Goal: Transaction & Acquisition: Purchase product/service

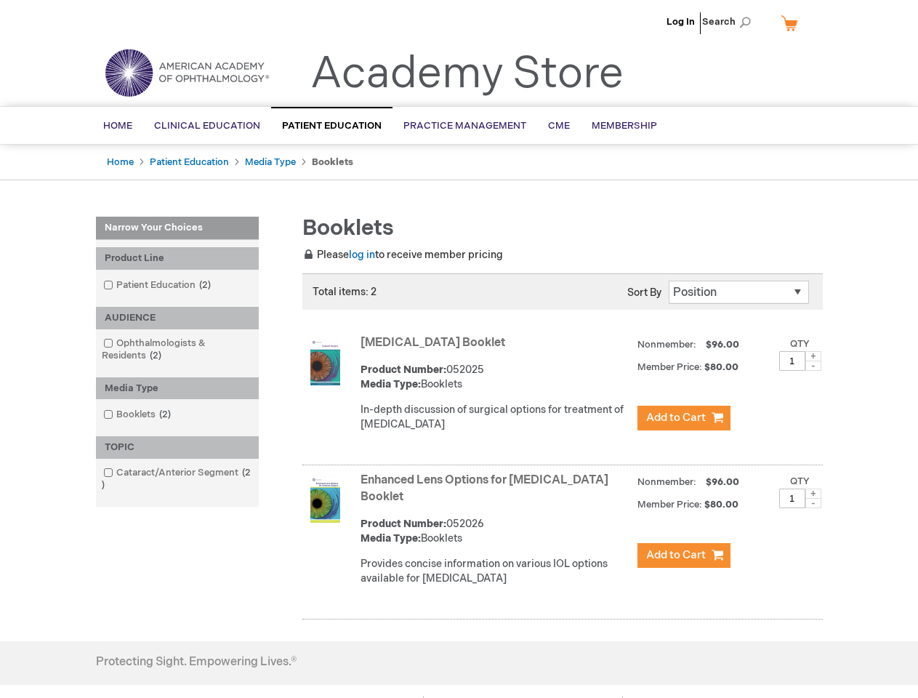
click at [730, 22] on span "Search" at bounding box center [729, 21] width 55 height 29
click at [177, 258] on div "Product Line" at bounding box center [177, 258] width 163 height 23
click at [177, 318] on div "AUDIENCE" at bounding box center [177, 318] width 163 height 23
click at [177, 388] on div "Media Type" at bounding box center [177, 388] width 163 height 23
click at [177, 447] on div "TOPIC" at bounding box center [177, 447] width 163 height 23
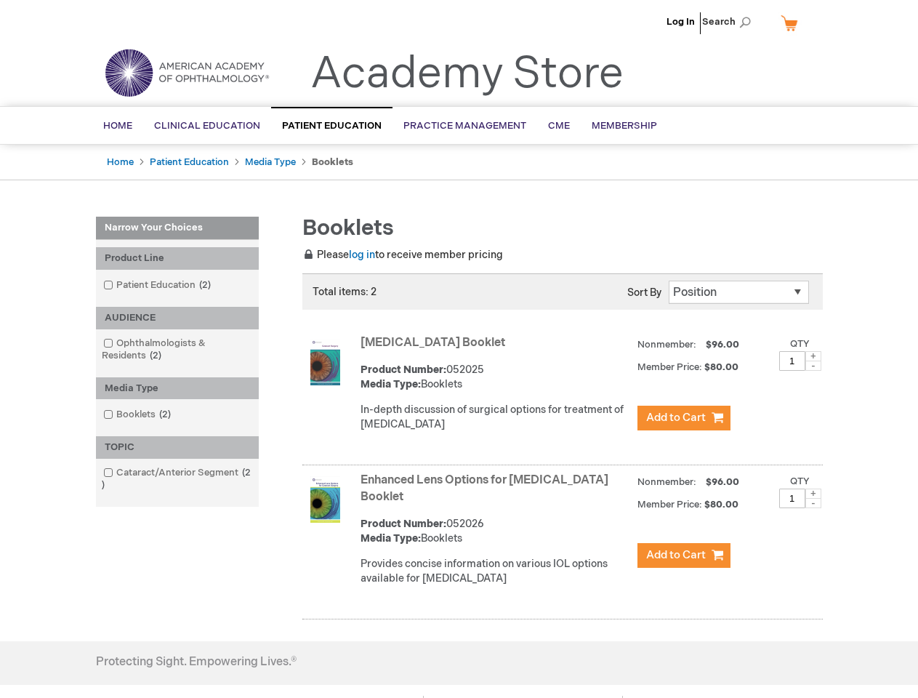
click at [813, 356] on span at bounding box center [813, 356] width 16 height 10
click at [813, 365] on span at bounding box center [813, 365] width 16 height 10
type input "1"
click at [813, 493] on span at bounding box center [813, 493] width 16 height 10
click at [813, 503] on span at bounding box center [813, 503] width 16 height 10
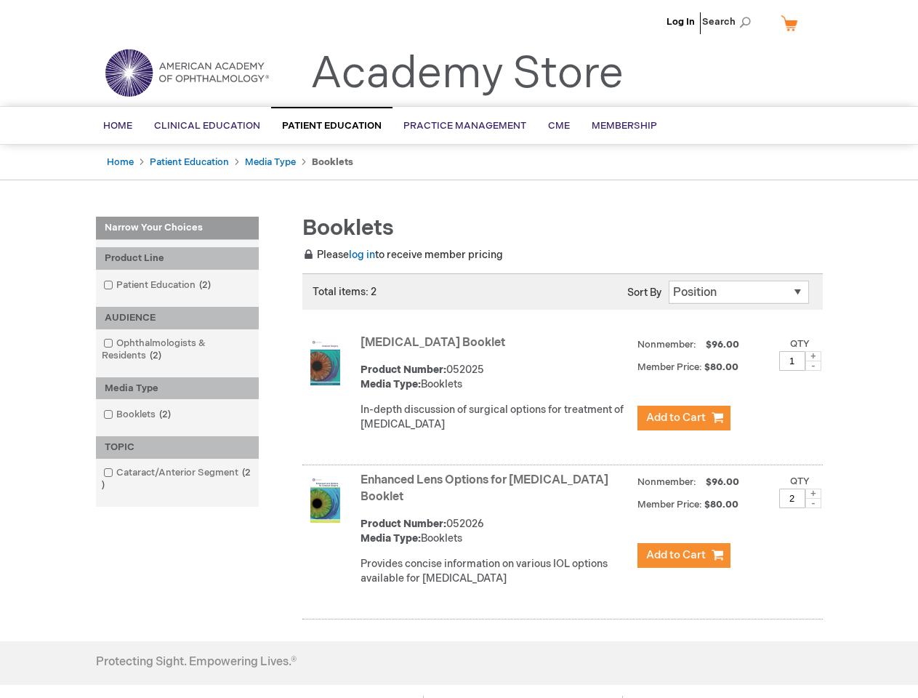
type input "1"
